Goal: Information Seeking & Learning: Learn about a topic

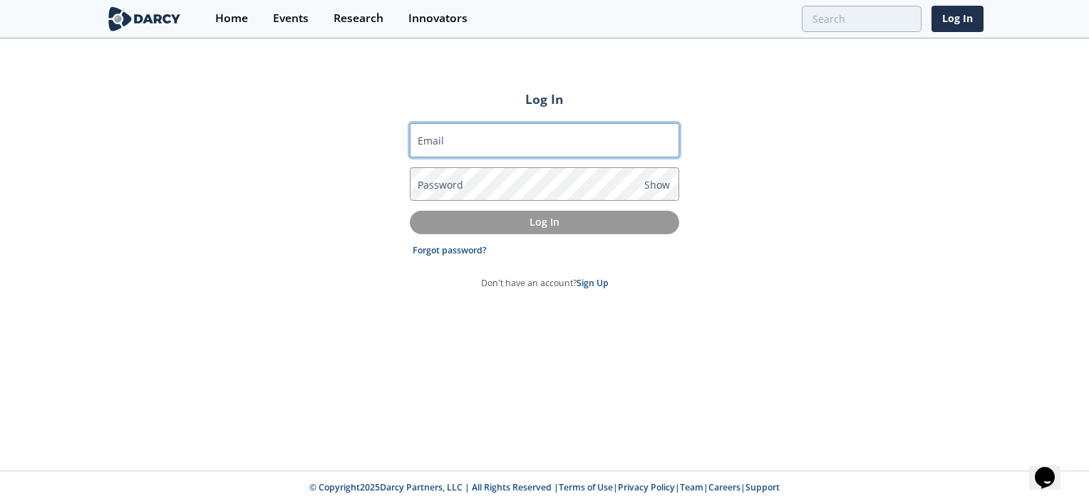
drag, startPoint x: 499, startPoint y: 133, endPoint x: 493, endPoint y: 148, distance: 16.9
click at [499, 133] on input "Email" at bounding box center [544, 140] width 269 height 34
type input "karthik.k.prakash@shell.com"
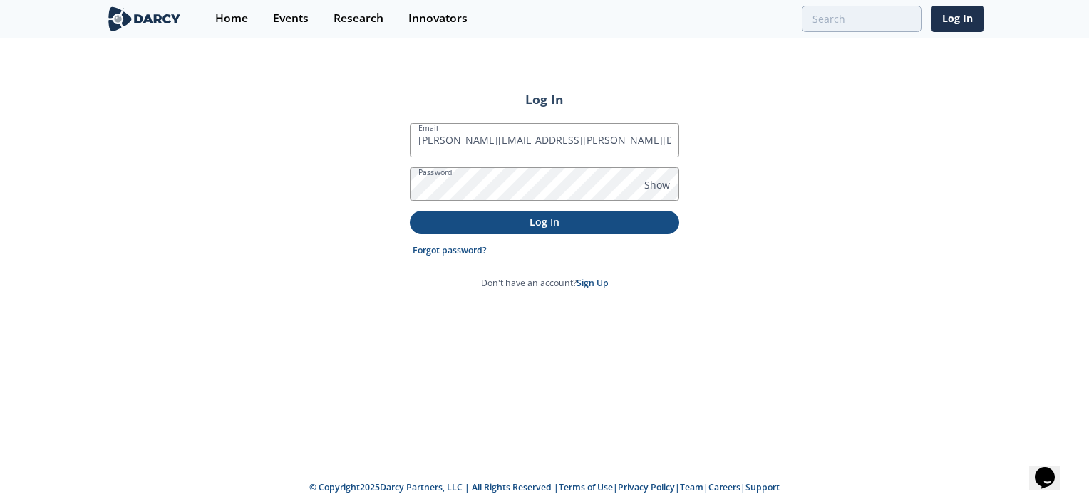
click at [544, 217] on p "Log In" at bounding box center [544, 221] width 249 height 15
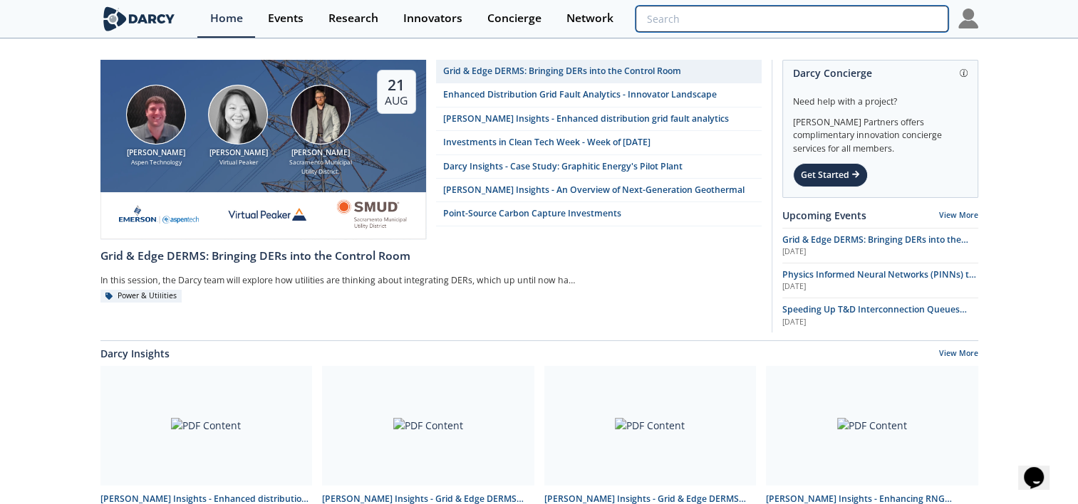
click at [867, 24] on input "search" at bounding box center [791, 19] width 312 height 26
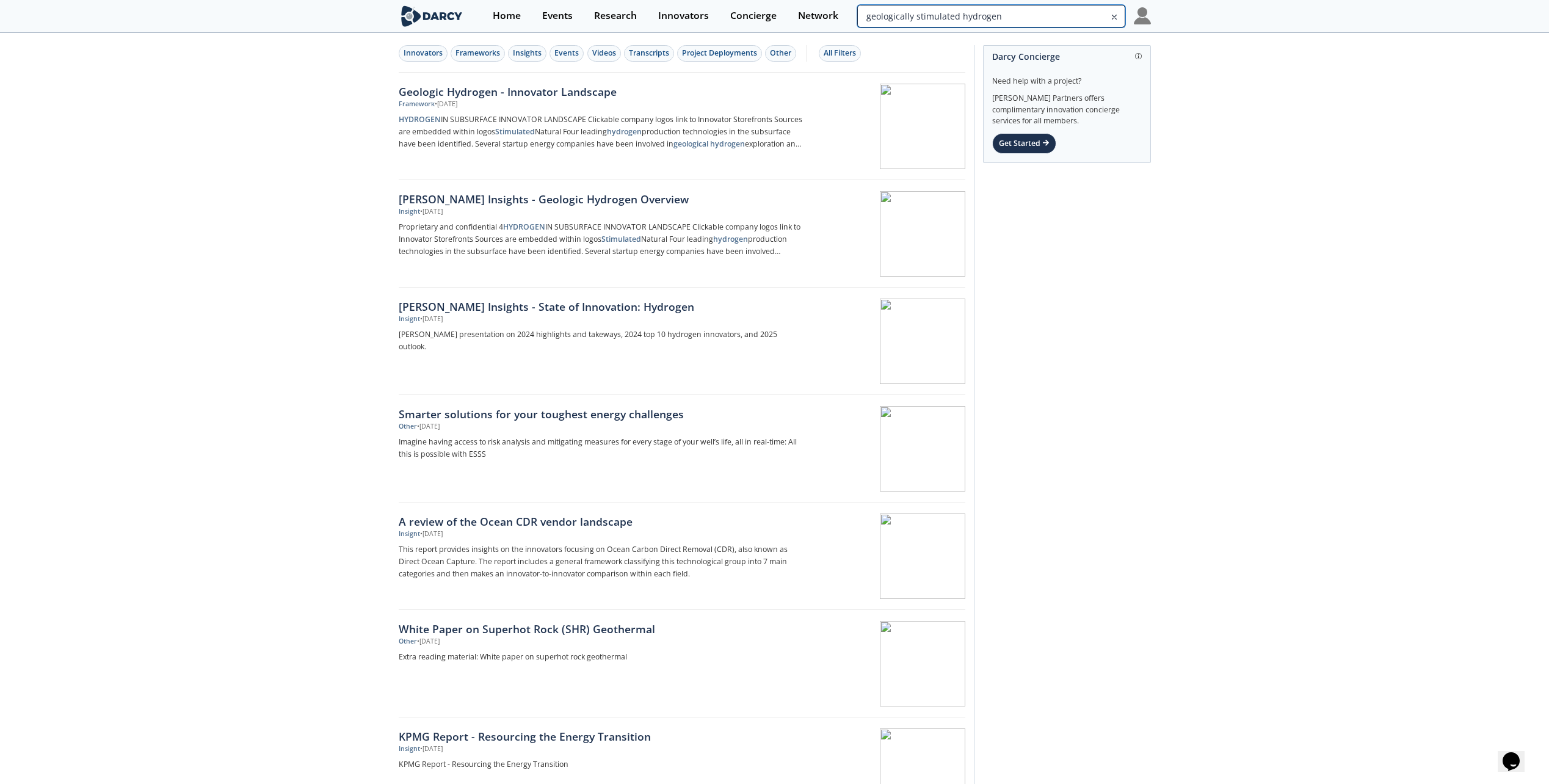
click at [933, 17] on input "geologically stimulated hydrogen" at bounding box center [991, 16] width 267 height 22
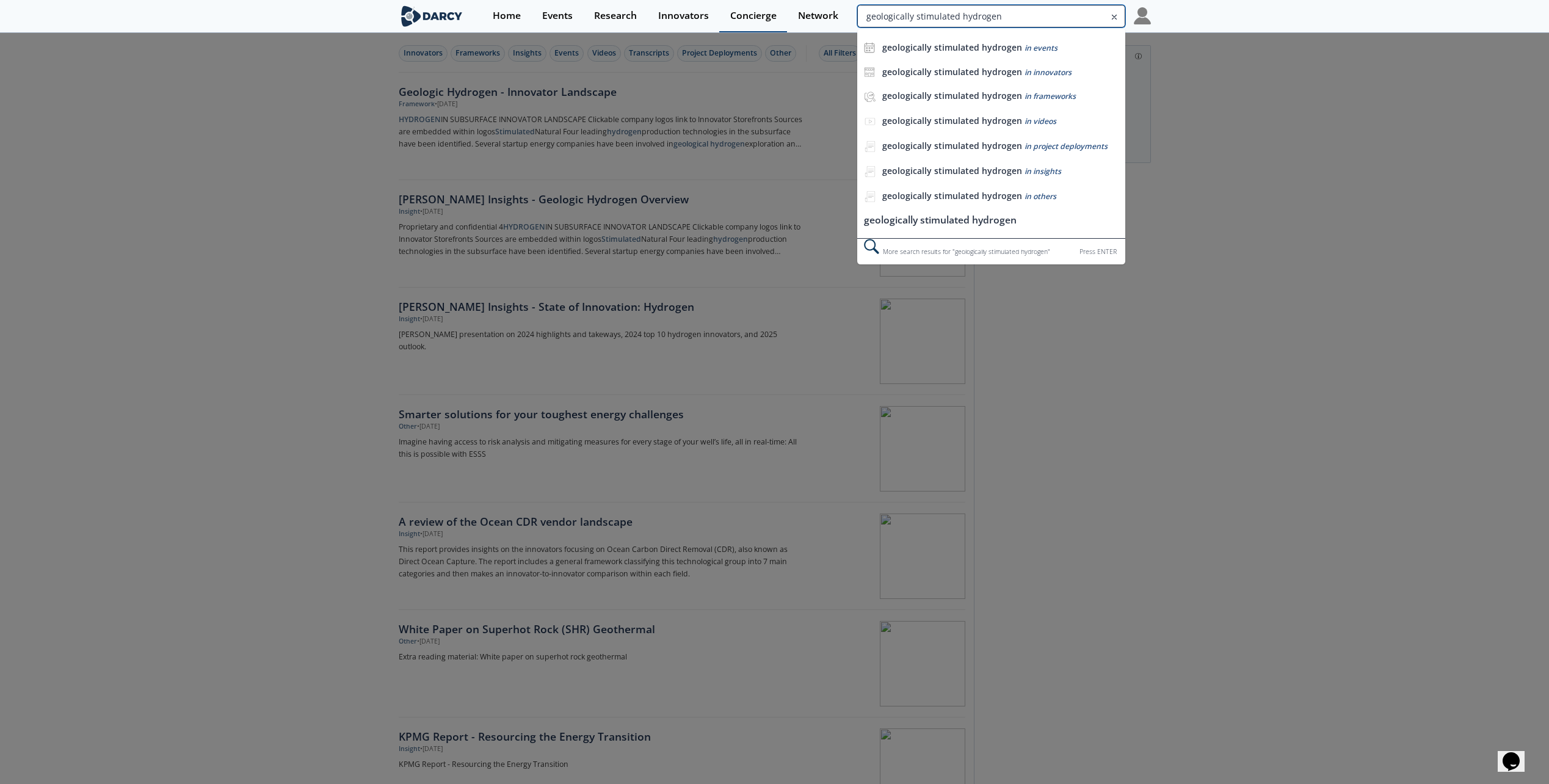
drag, startPoint x: 916, startPoint y: 17, endPoint x: 765, endPoint y: 19, distance: 151.0
click at [765, 19] on div "Home Events Research Innovators Concierge Network geologically stimulated hydro…" at bounding box center [816, 16] width 669 height 33
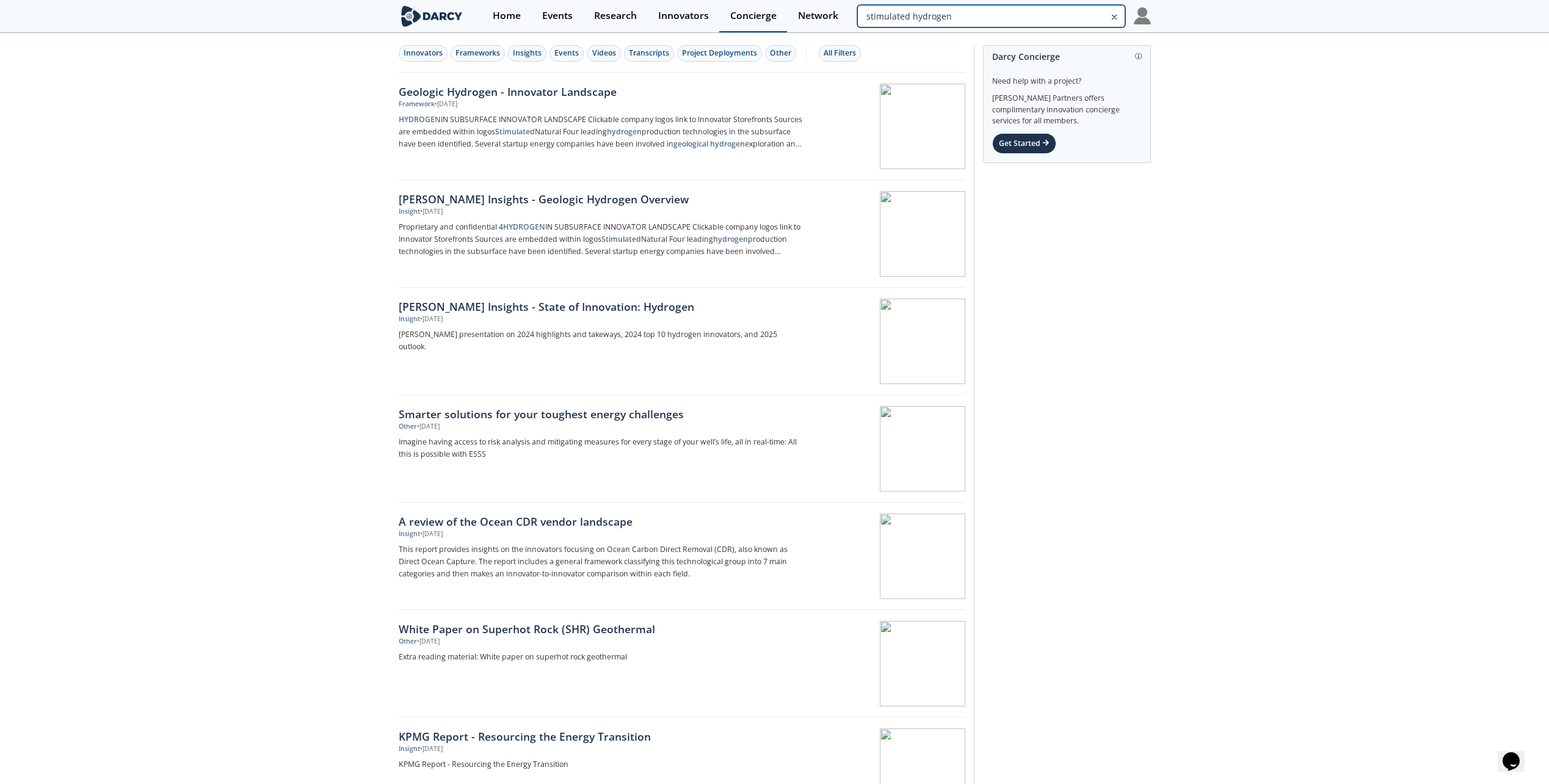
type input "stimulated hydrogen"
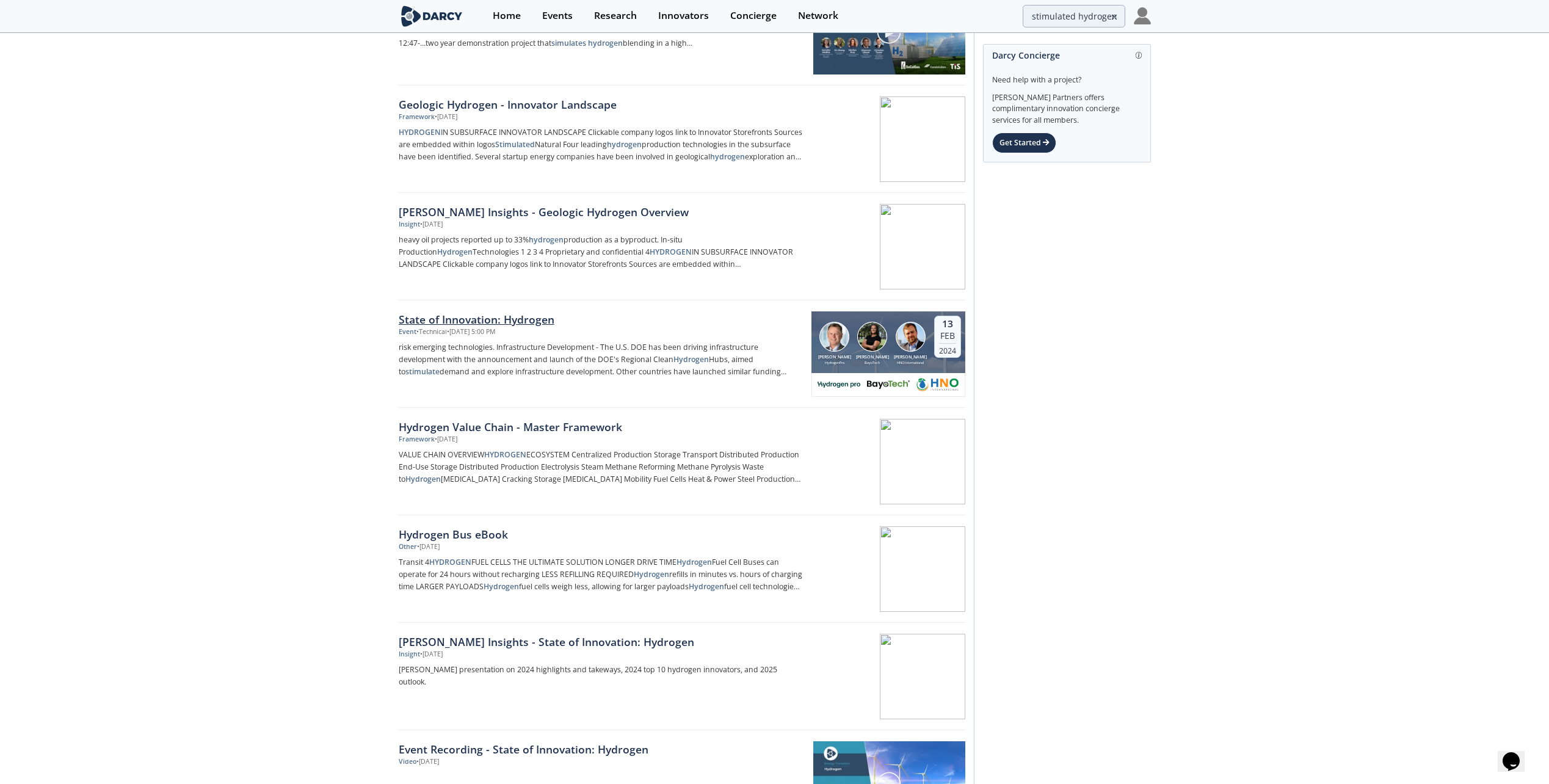
scroll to position [244, 0]
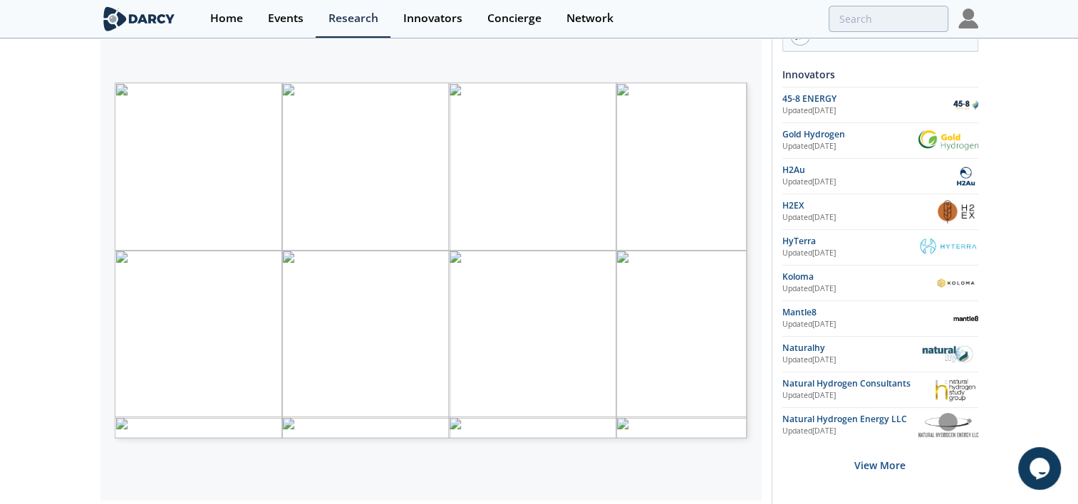
scroll to position [244, 0]
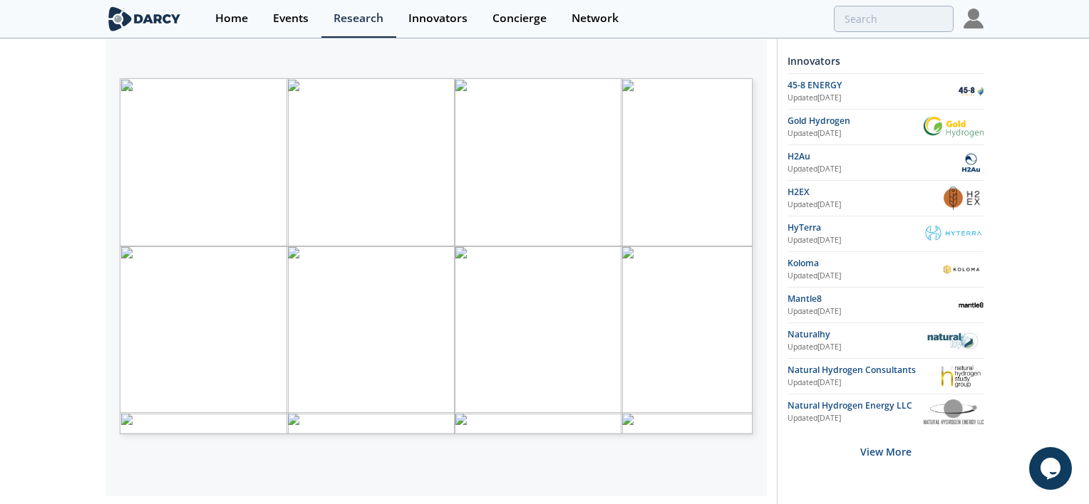
drag, startPoint x: 443, startPoint y: 474, endPoint x: 977, endPoint y: 268, distance: 571.9
click at [447, 472] on div "HYDROGEN IN SUBSURFACE INNOVATOR LANDSCAPE Clickable company logos link to Inno…" at bounding box center [435, 256] width 661 height 482
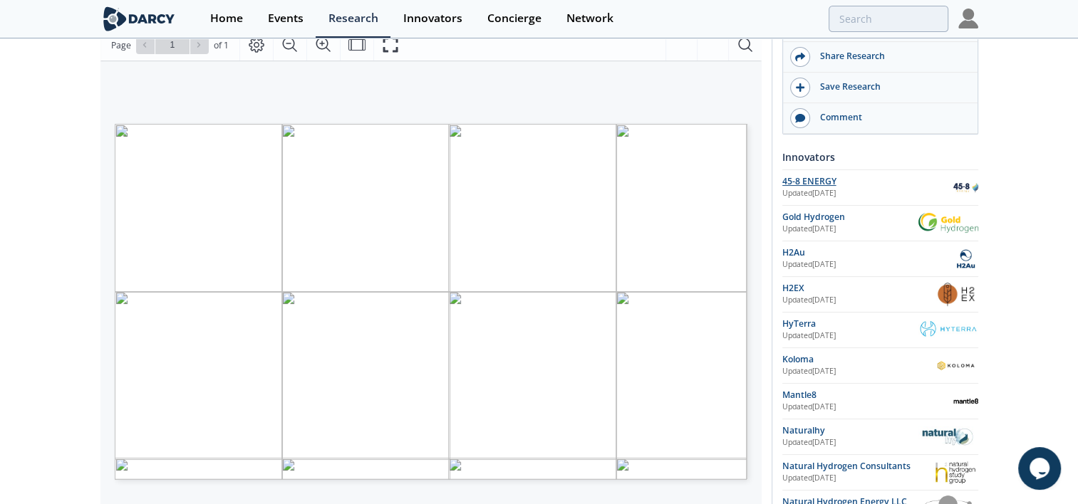
scroll to position [285, 0]
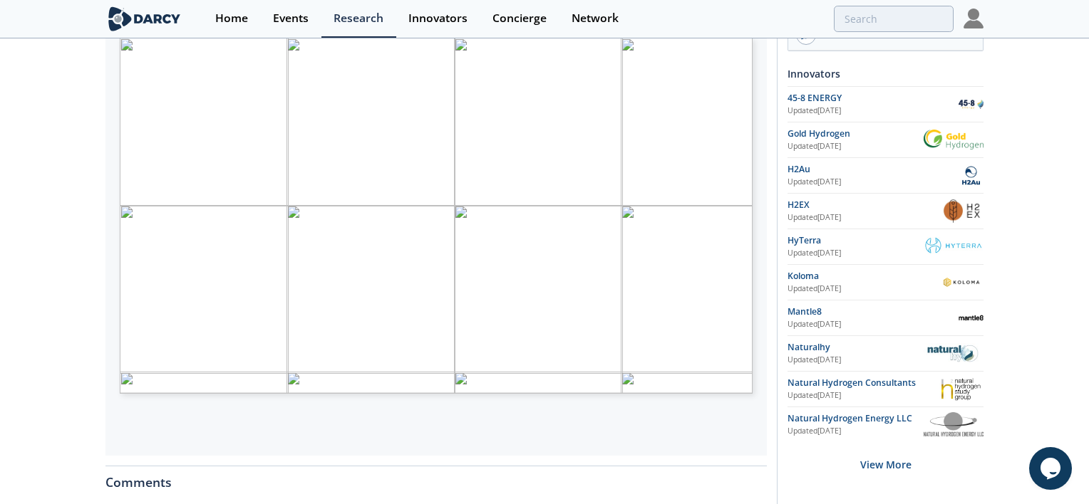
click at [659, 412] on div "HYDROGEN IN SUBSURFACE INNOVATOR LANDSCAPE Clickable company logos link to Inno…" at bounding box center [435, 215] width 661 height 482
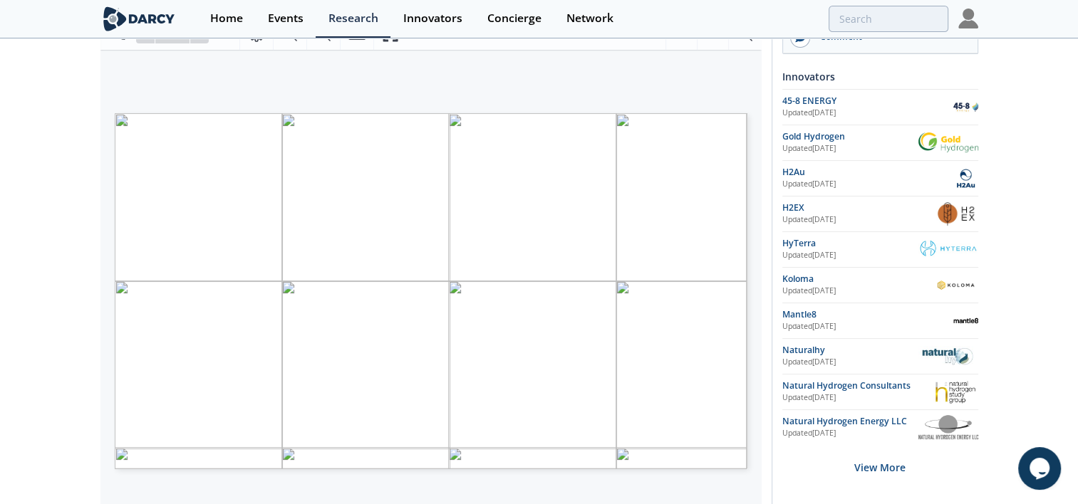
scroll to position [356, 0]
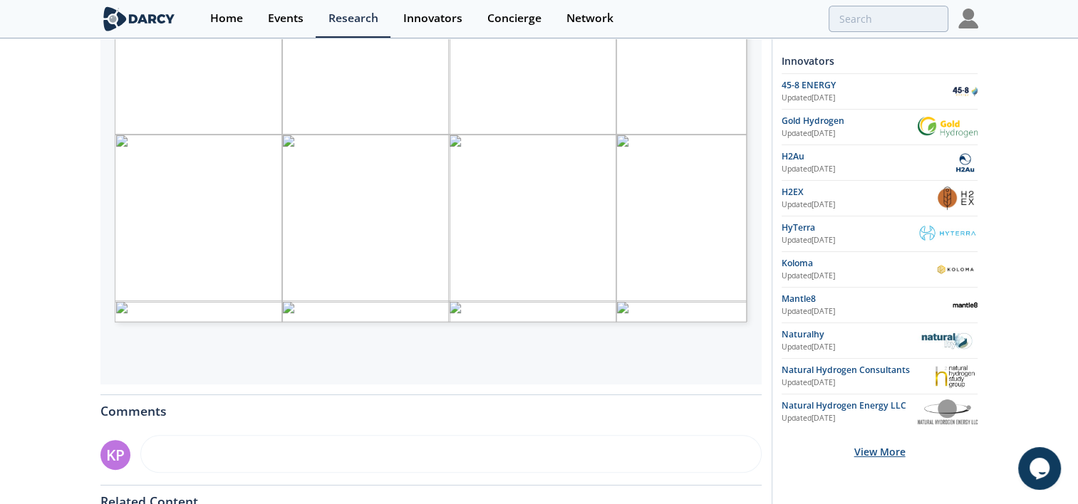
click at [876, 456] on div "View More" at bounding box center [880, 452] width 196 height 45
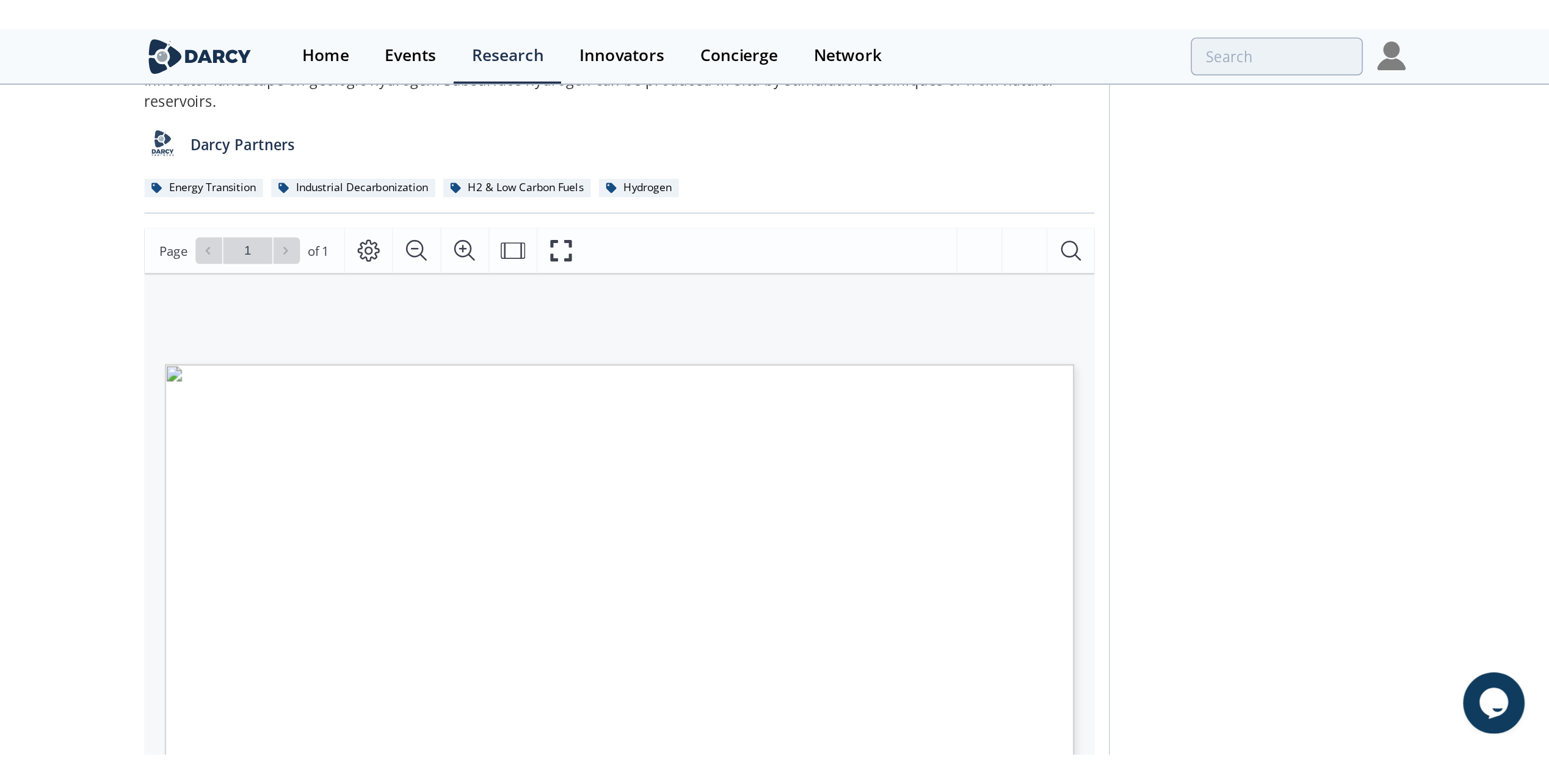
scroll to position [77, 0]
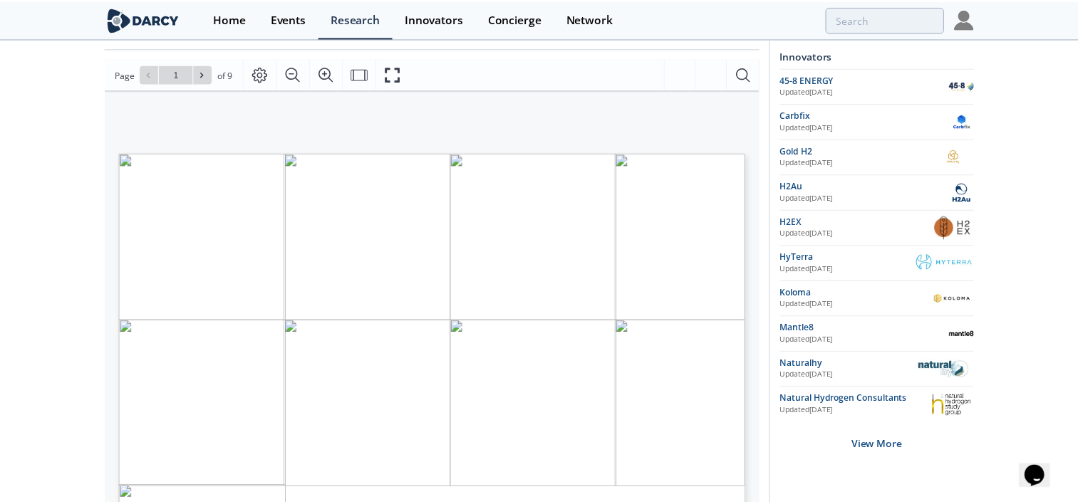
scroll to position [214, 0]
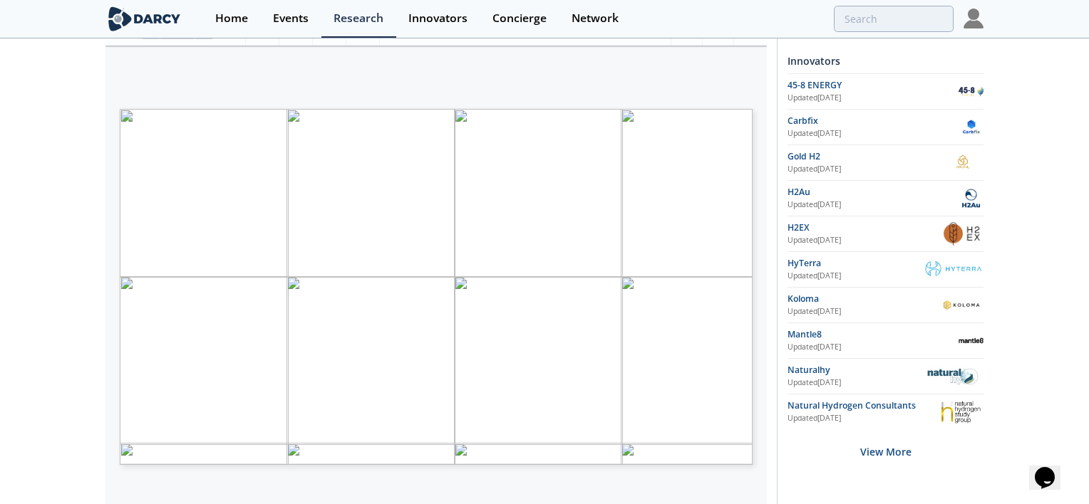
type input "2"
type input "3"
type input "4"
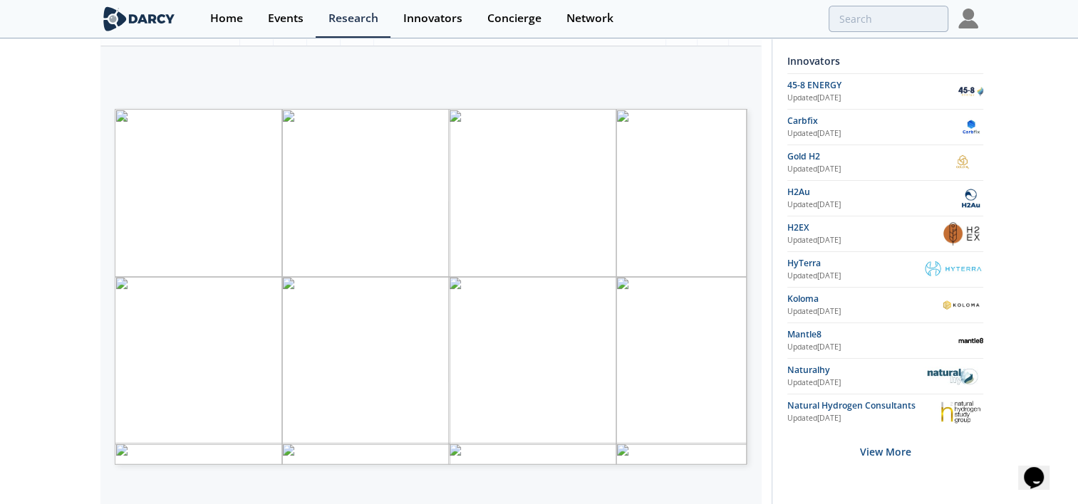
click at [34, 359] on div "Darcy Insights - Geologic Hydrogen Overview Insight • Updated July 17, 2025 An …" at bounding box center [539, 336] width 1078 height 1020
drag, startPoint x: 436, startPoint y: 3, endPoint x: 66, endPoint y: 163, distance: 403.6
click at [0, 113] on html "Home Events Research Innovators Concierge Network Darcy Insights - Geologic Hyd…" at bounding box center [539, 38] width 1078 height 504
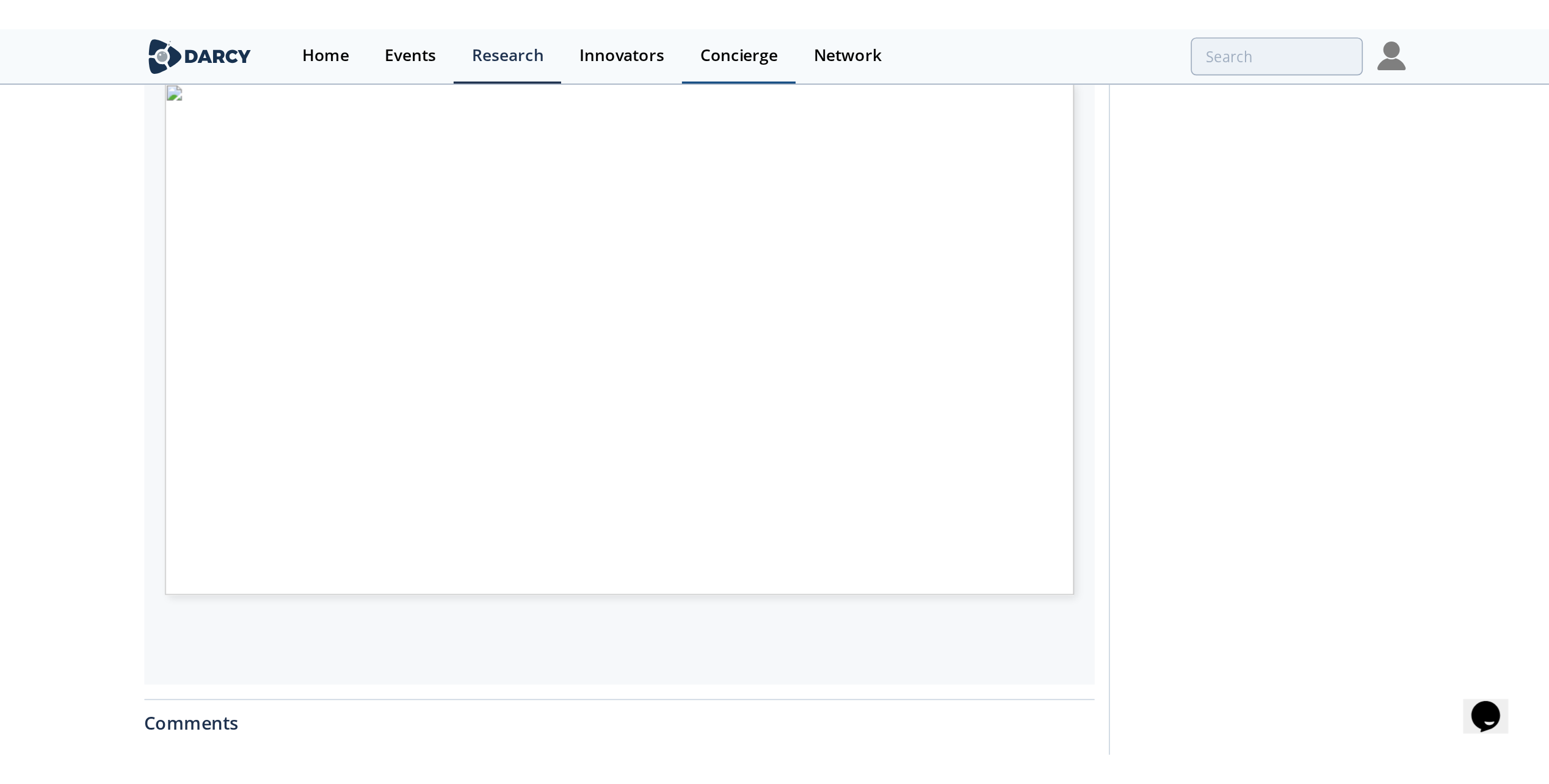
scroll to position [153, 0]
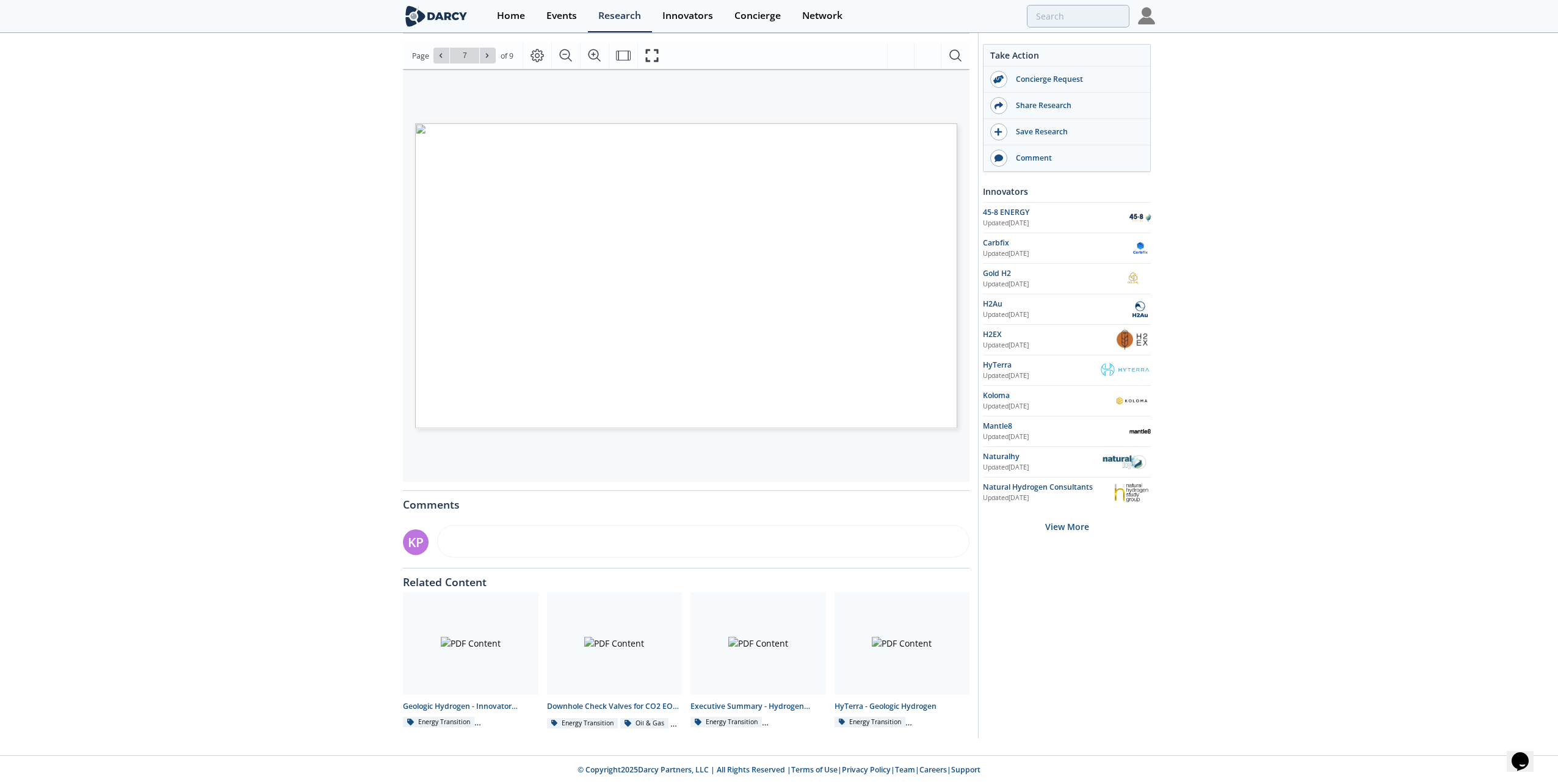
type input "6"
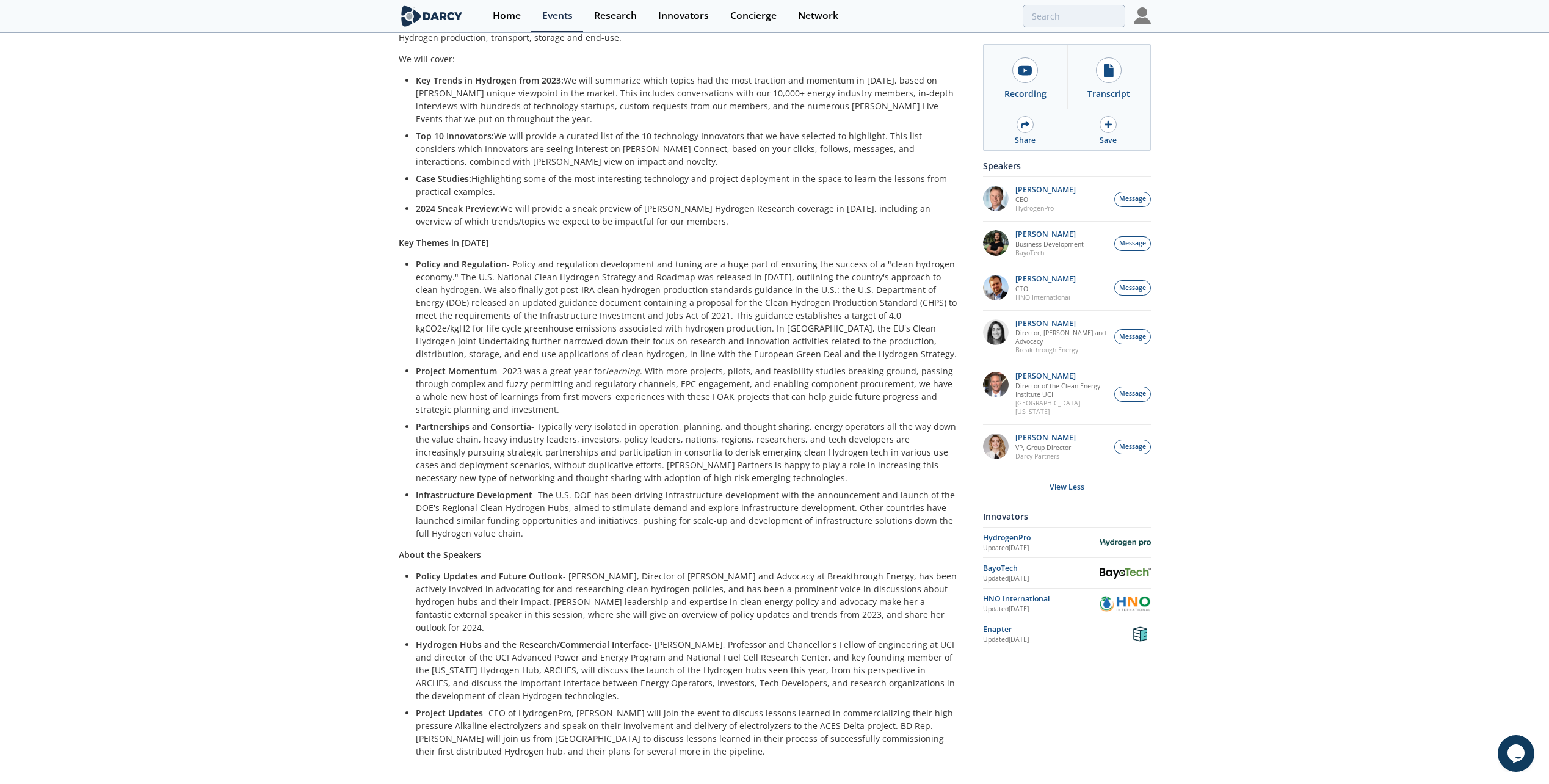
scroll to position [236, 0]
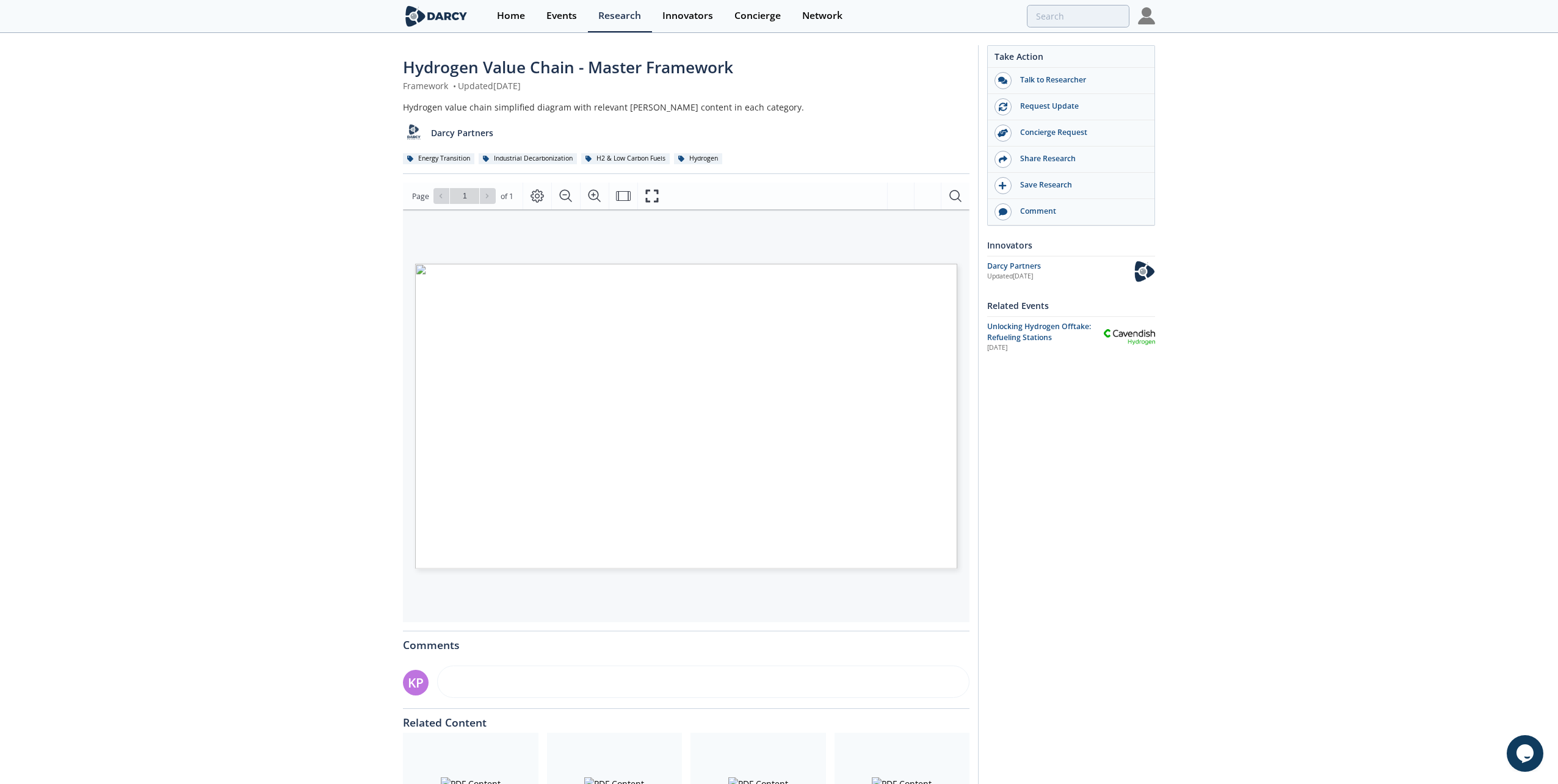
click at [544, 526] on span "Geologic & Stimulated" at bounding box center [509, 527] width 87 height 8
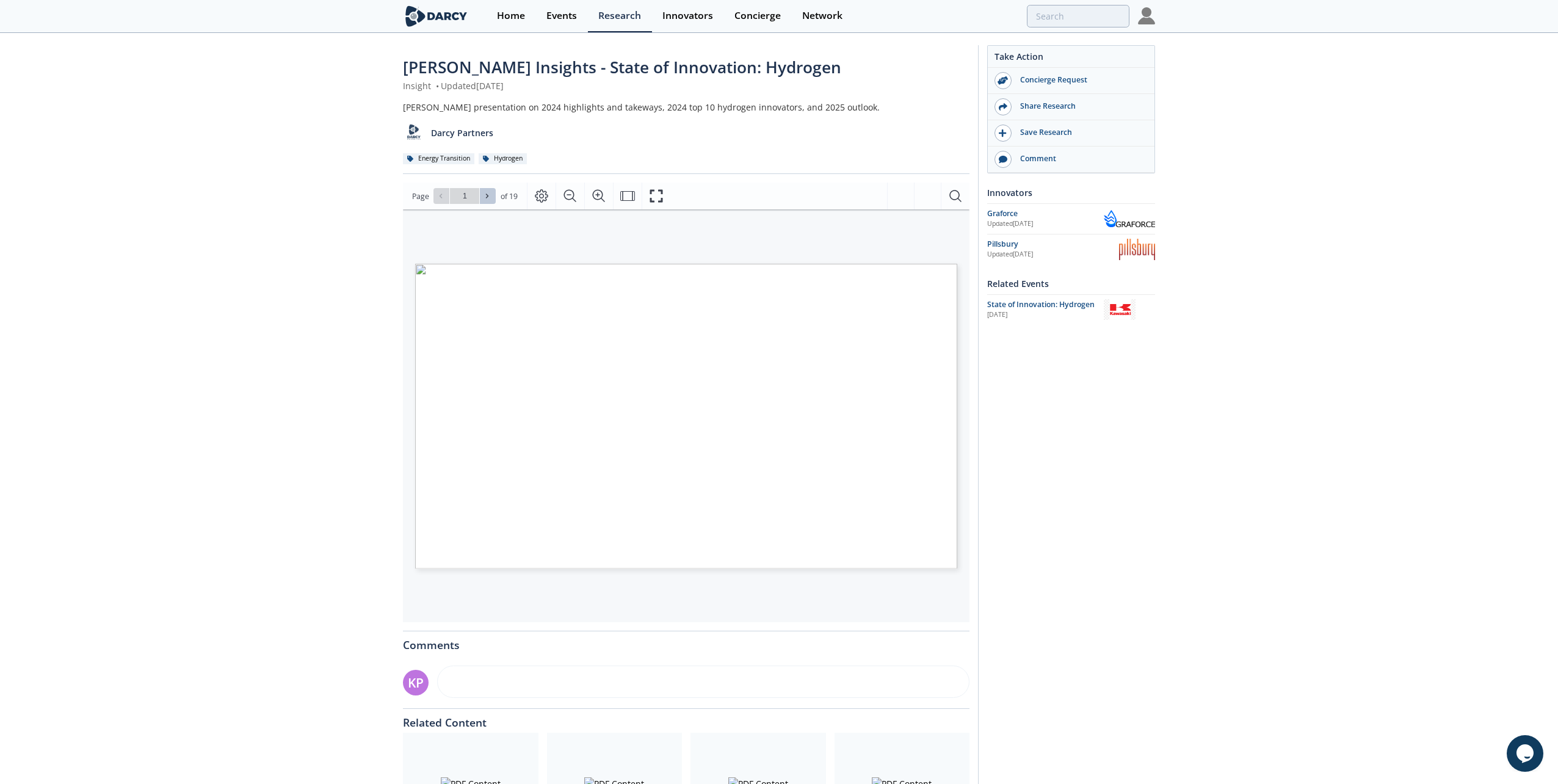
click at [489, 196] on icon at bounding box center [487, 195] width 8 height 8
type input "2"
click at [489, 196] on icon at bounding box center [487, 195] width 8 height 8
type input "3"
click at [489, 196] on icon at bounding box center [487, 195] width 8 height 8
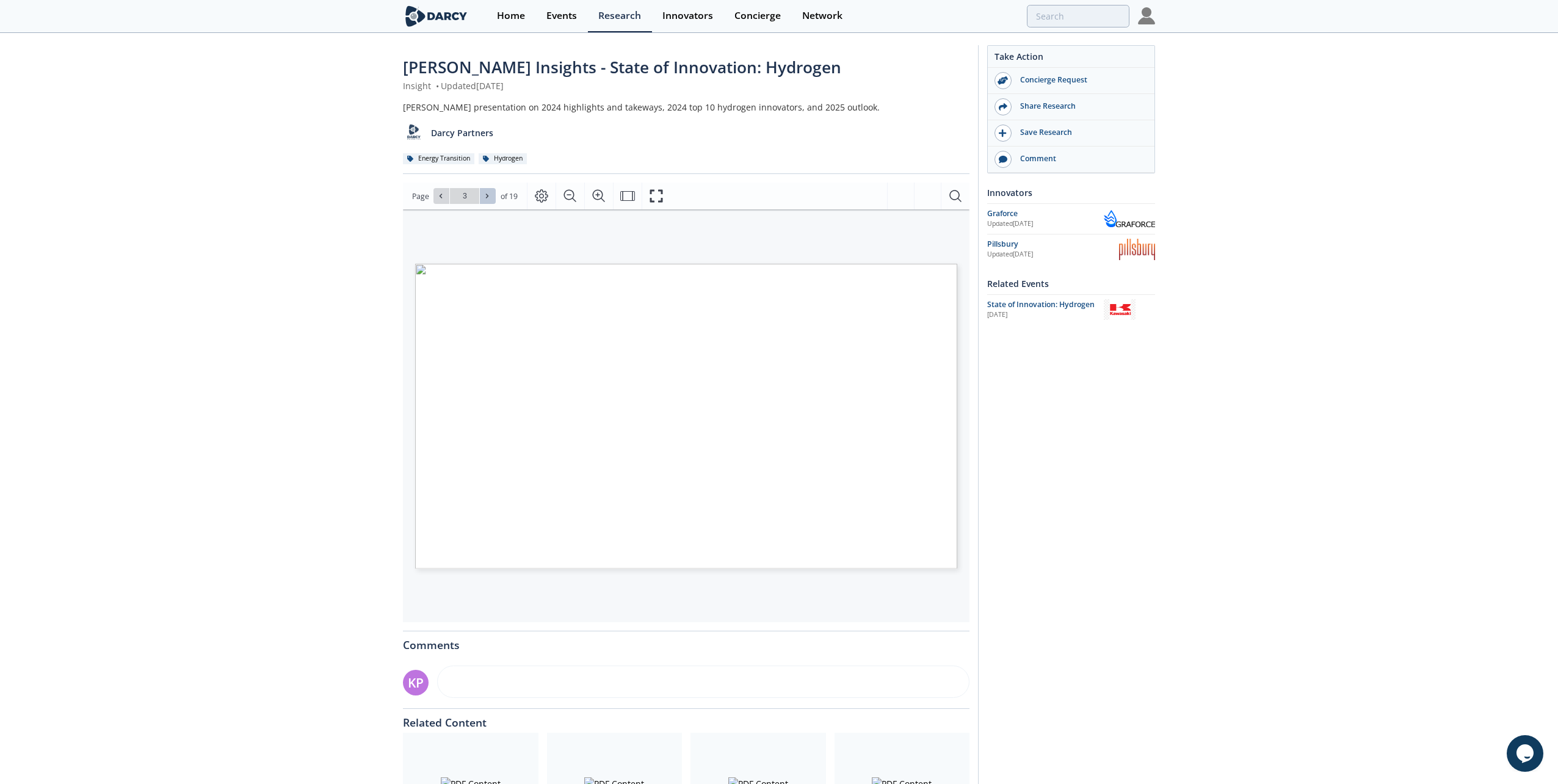
type input "4"
click at [886, 538] on span "Darcy Insights - Geologic Hydrogen" at bounding box center [883, 536] width 133 height 6
click at [488, 192] on span at bounding box center [488, 196] width 9 height 9
type input "5"
click at [488, 192] on span at bounding box center [488, 196] width 9 height 9
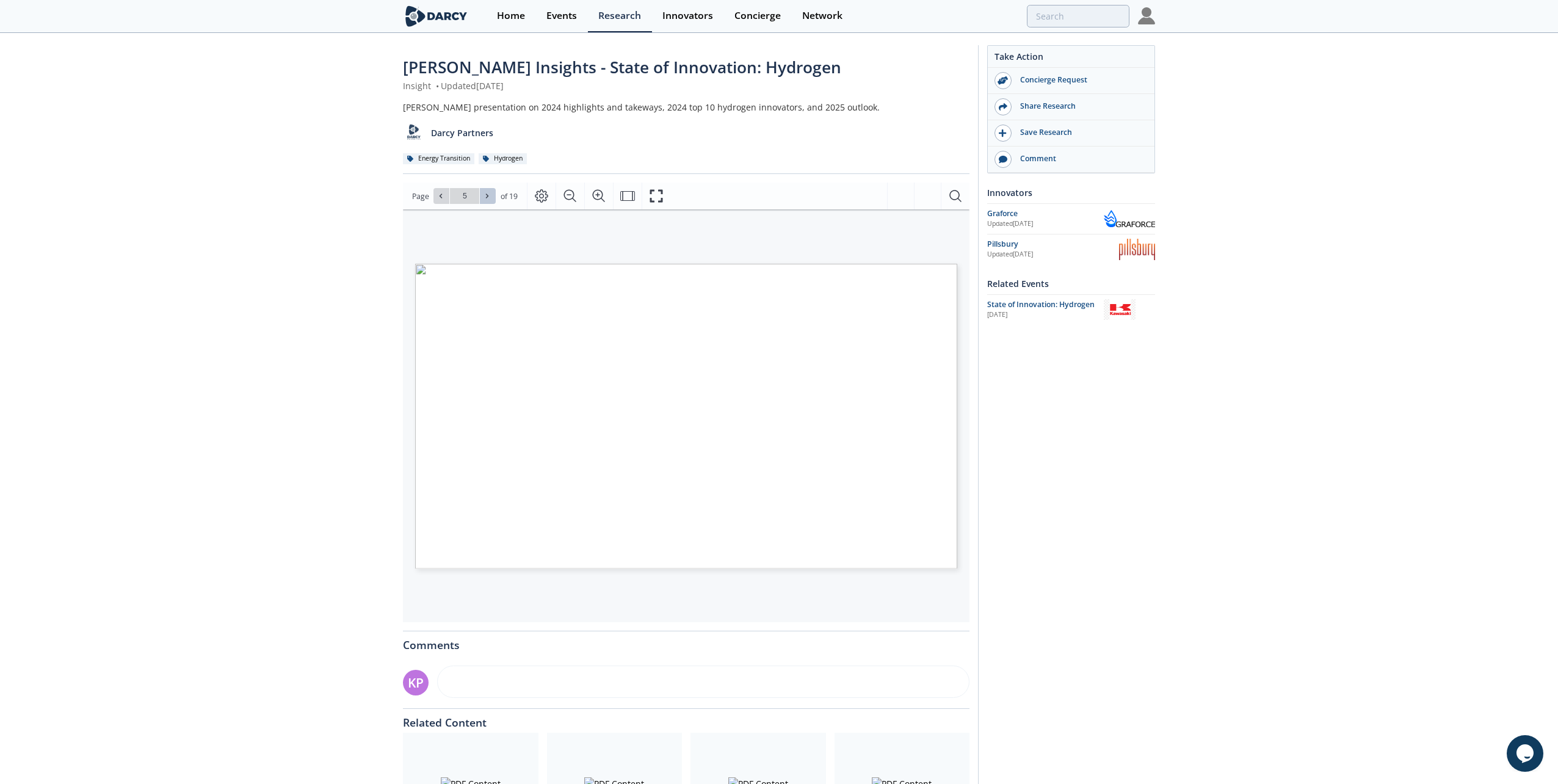
type input "6"
click at [488, 196] on icon at bounding box center [487, 195] width 8 height 8
type input "7"
click at [488, 196] on icon at bounding box center [487, 195] width 8 height 8
type input "8"
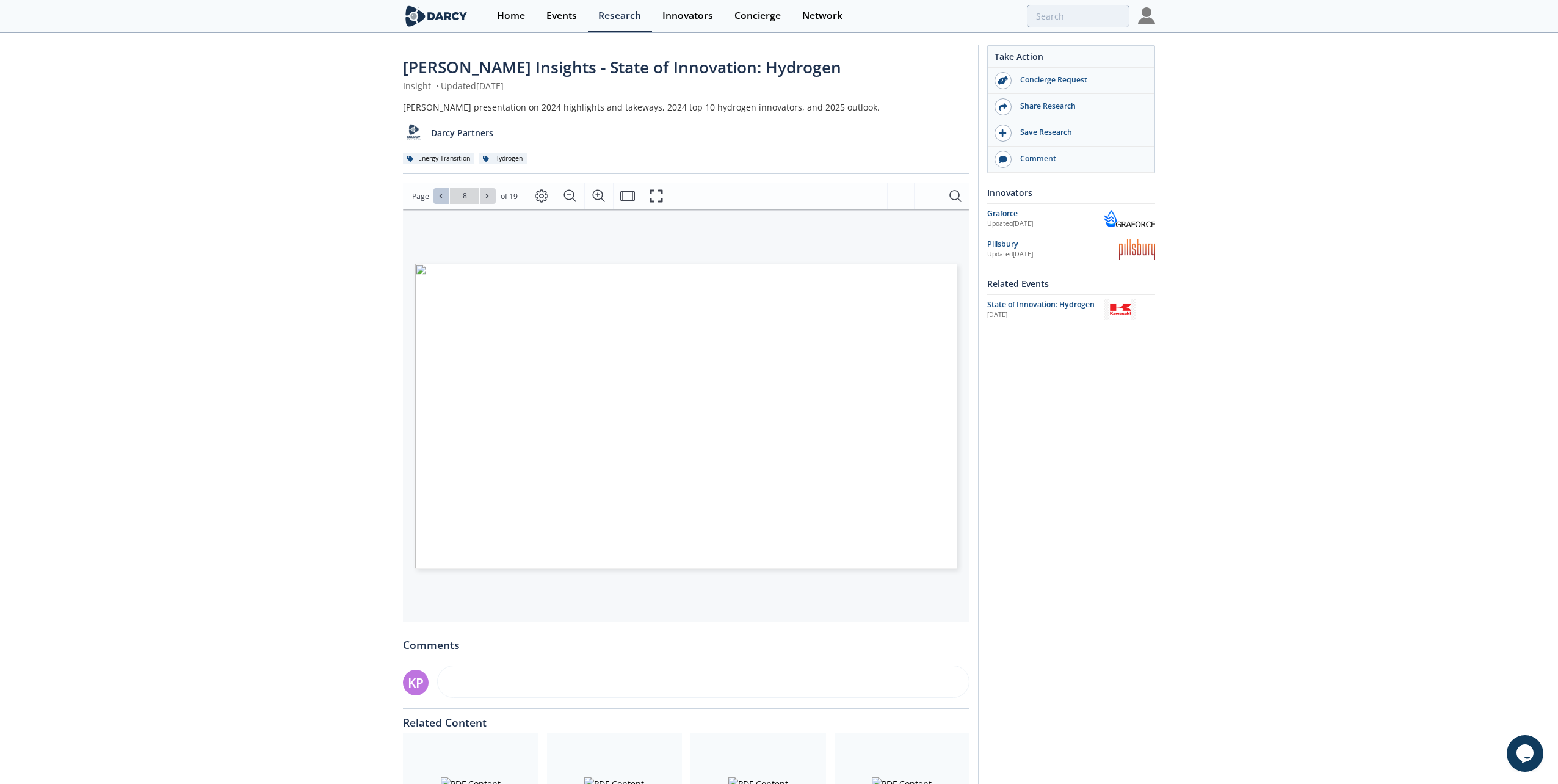
click at [443, 199] on icon at bounding box center [440, 195] width 8 height 8
click at [489, 192] on span at bounding box center [488, 196] width 9 height 9
click at [488, 195] on icon at bounding box center [487, 195] width 8 height 8
type input "9"
click at [489, 198] on icon at bounding box center [487, 195] width 8 height 8
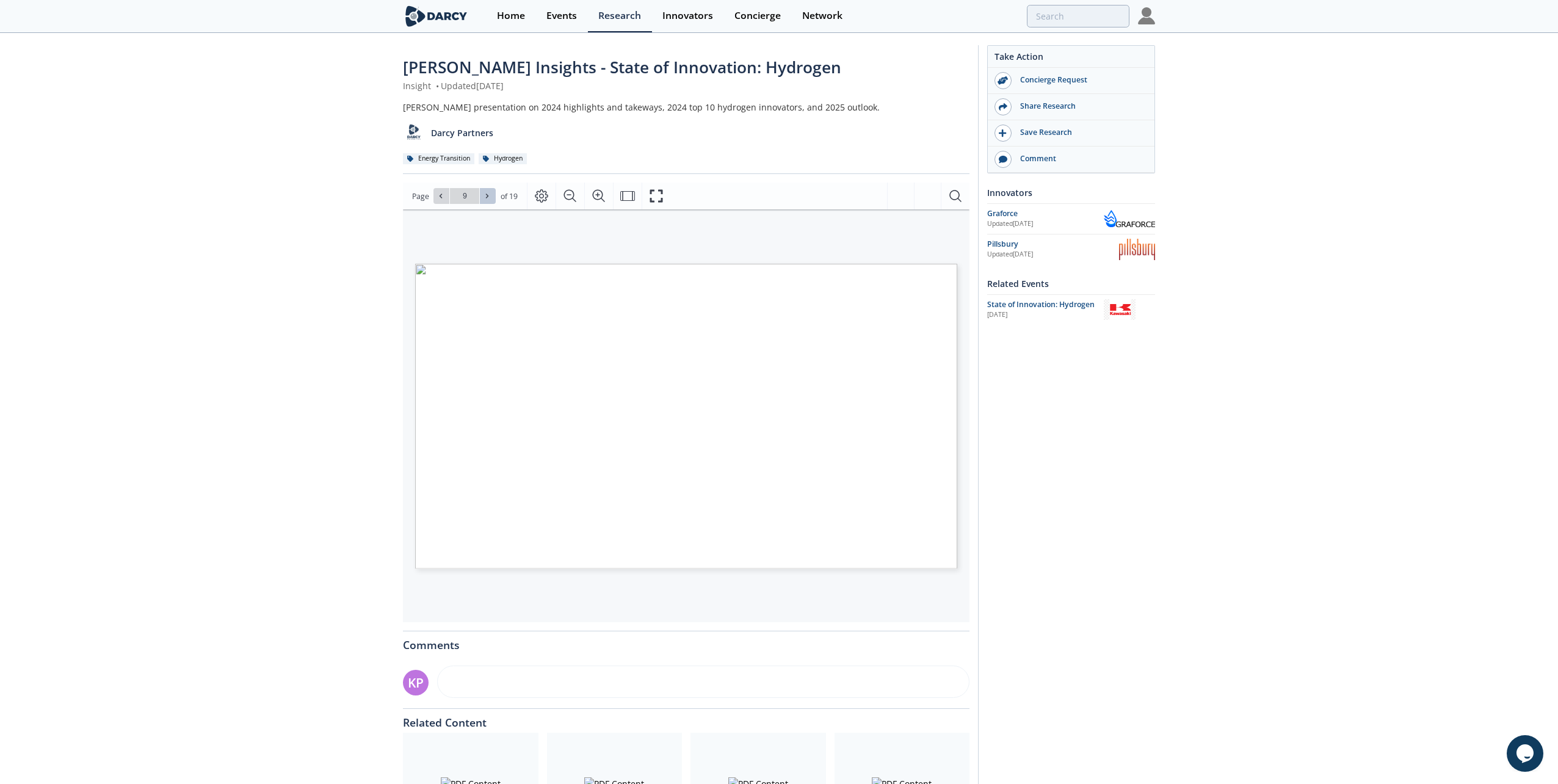
type input "10"
click at [484, 195] on icon at bounding box center [487, 195] width 8 height 8
type input "11"
click at [482, 195] on button at bounding box center [488, 195] width 16 height 16
type input "12"
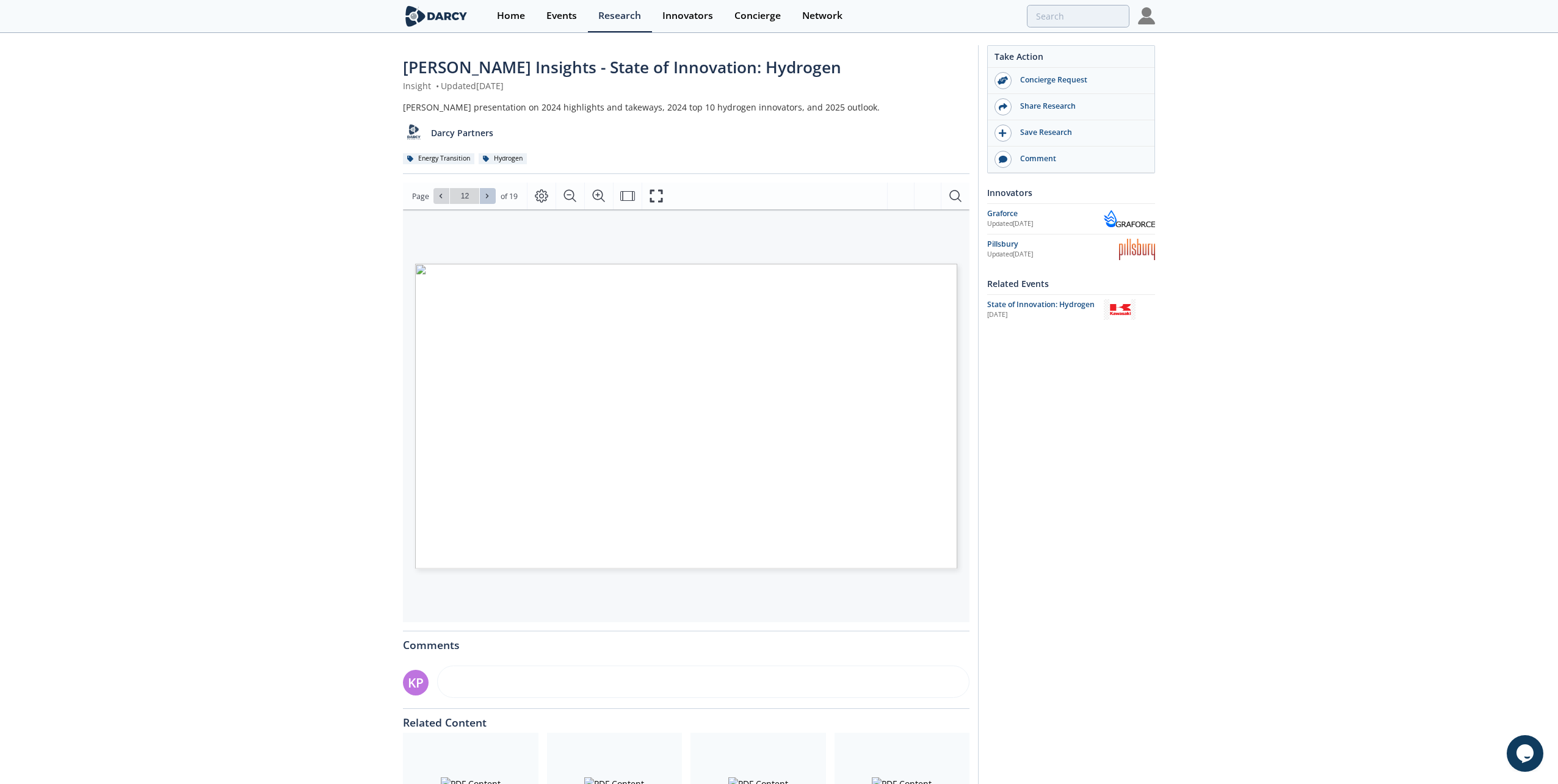
click at [482, 195] on button at bounding box center [488, 195] width 16 height 16
type input "13"
click at [489, 194] on icon at bounding box center [487, 195] width 8 height 8
type input "14"
click at [489, 194] on icon at bounding box center [487, 195] width 8 height 8
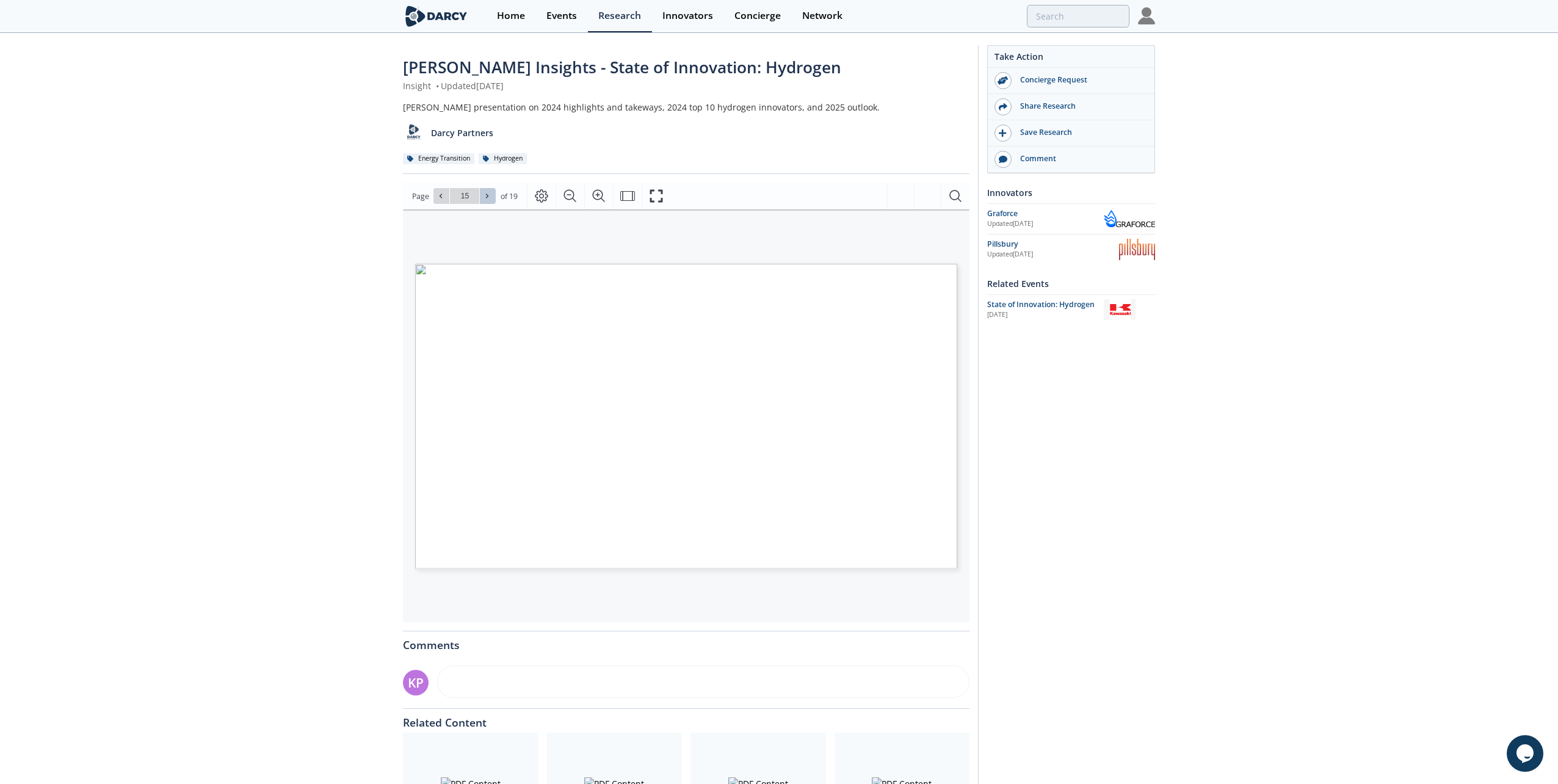
click at [489, 194] on icon at bounding box center [487, 195] width 8 height 8
type input "19"
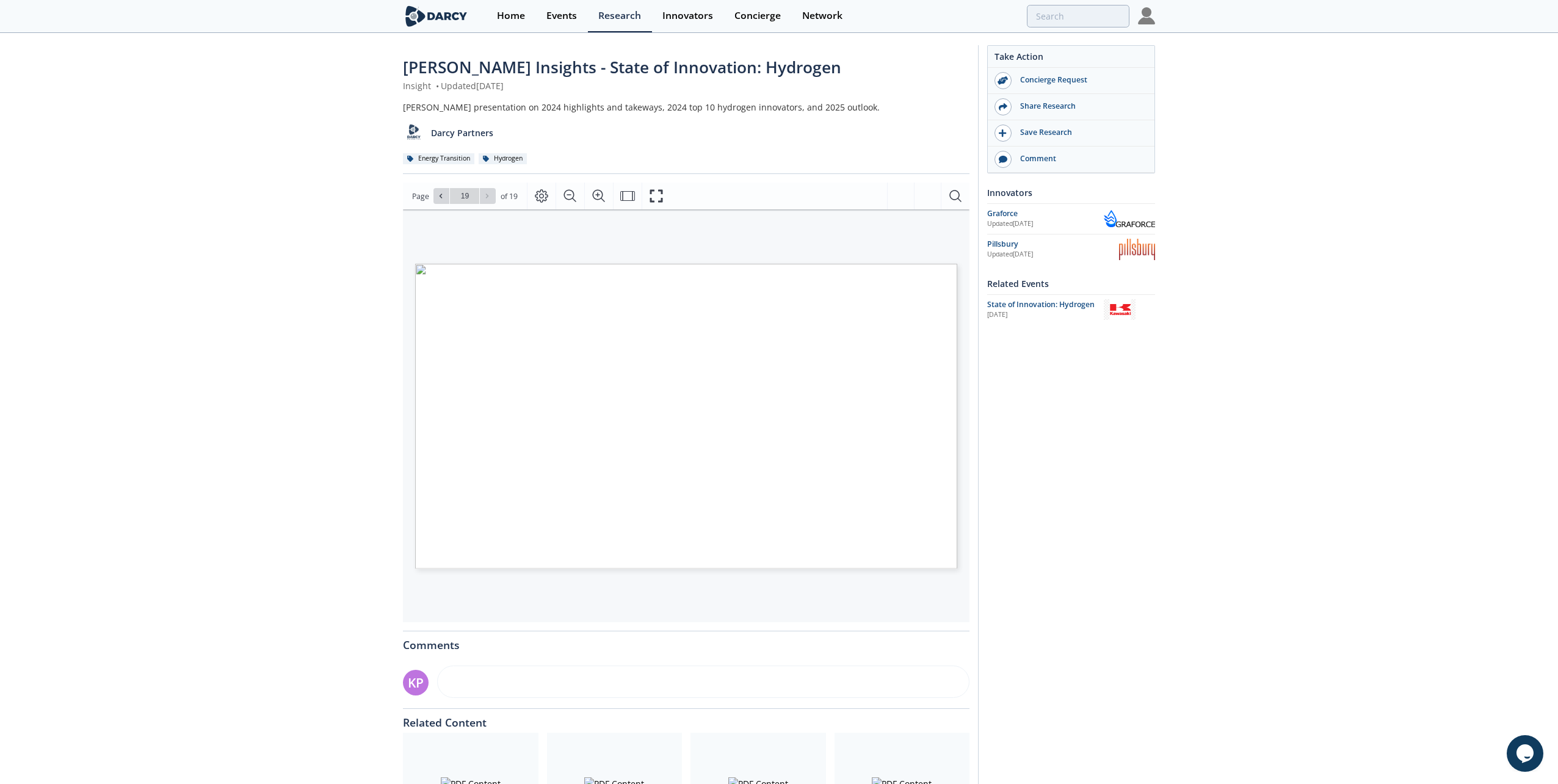
click at [490, 192] on div "Go to Page 19" at bounding box center [464, 195] width 63 height 16
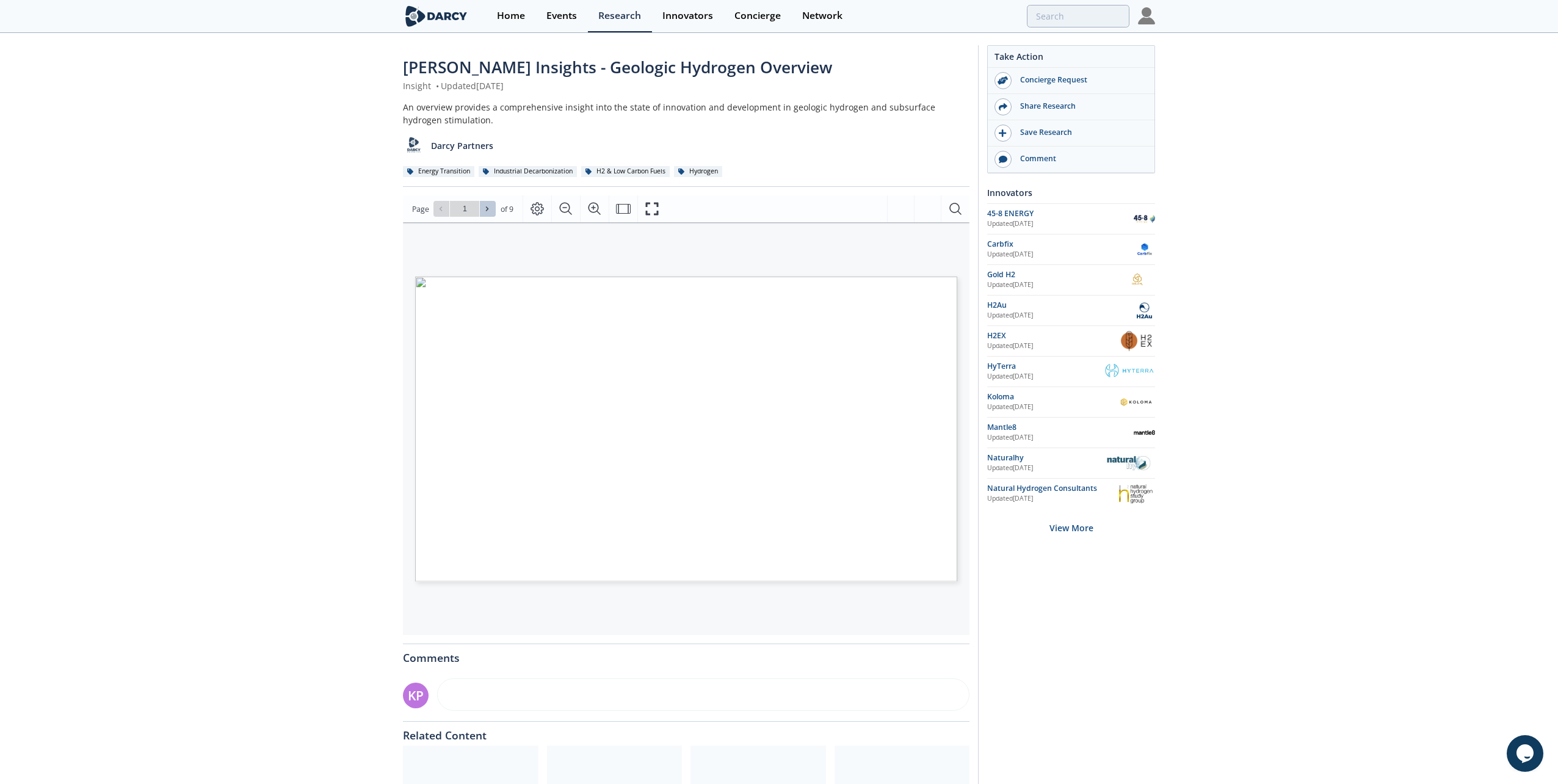
click at [489, 208] on icon at bounding box center [487, 208] width 8 height 8
type input "2"
click at [489, 208] on icon at bounding box center [487, 208] width 8 height 8
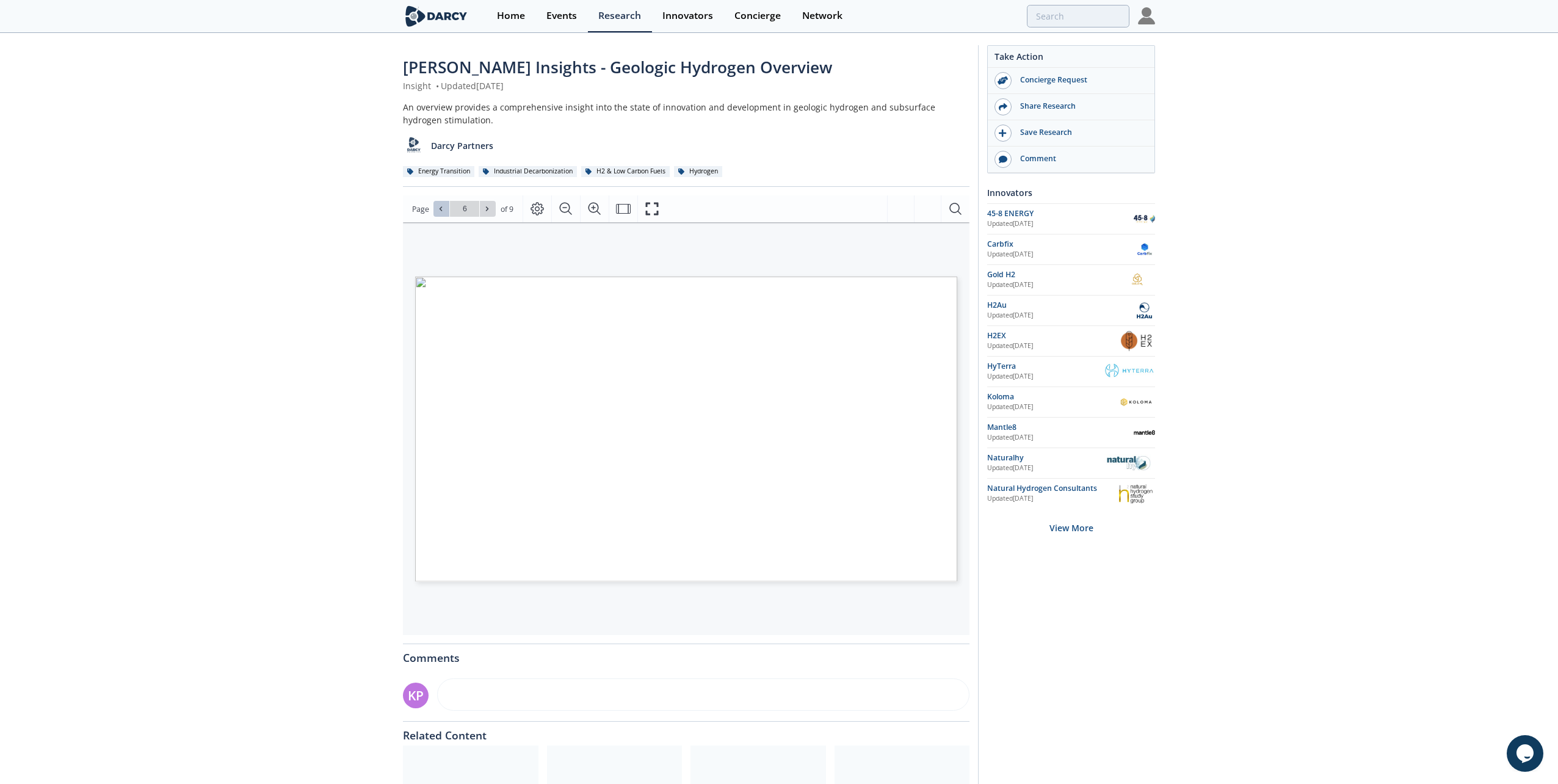
click at [439, 208] on icon at bounding box center [440, 208] width 8 height 8
drag, startPoint x: 493, startPoint y: 202, endPoint x: 485, endPoint y: 202, distance: 8.0
click at [491, 202] on button at bounding box center [488, 208] width 16 height 16
click at [485, 202] on button at bounding box center [488, 208] width 16 height 16
click at [442, 209] on icon at bounding box center [440, 208] width 8 height 8
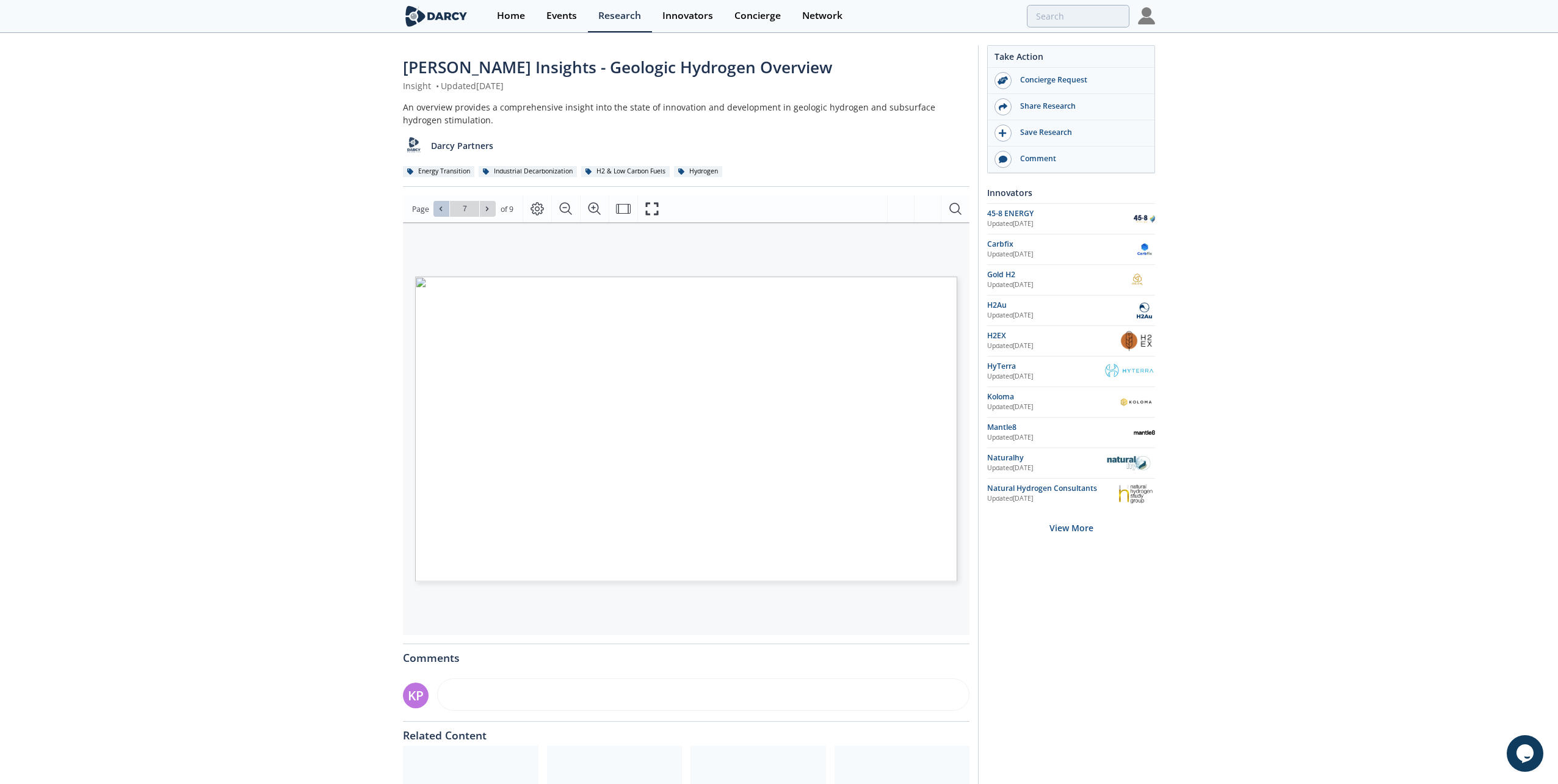
type input "6"
